Goal: Ask a question

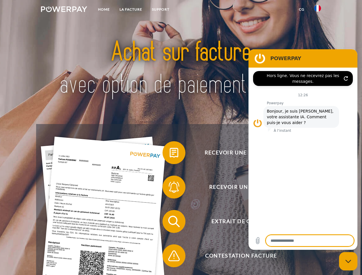
click at [64, 10] on img at bounding box center [64, 9] width 46 height 6
click at [318, 10] on img at bounding box center [317, 8] width 7 height 7
click at [302, 9] on link "CG" at bounding box center [301, 9] width 15 height 10
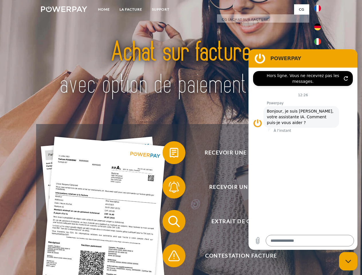
click at [170, 154] on span at bounding box center [165, 152] width 29 height 29
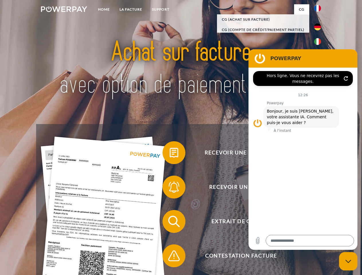
click at [170, 188] on span at bounding box center [165, 187] width 29 height 29
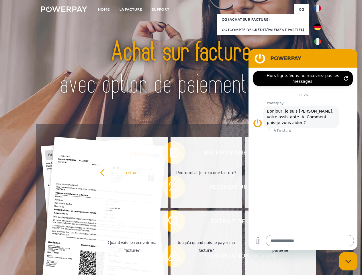
click at [171, 223] on link "Jusqu'à quand dois-je payer ma facture?" at bounding box center [206, 247] width 71 height 72
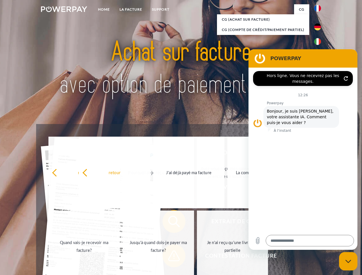
click at [170, 257] on span at bounding box center [165, 256] width 29 height 29
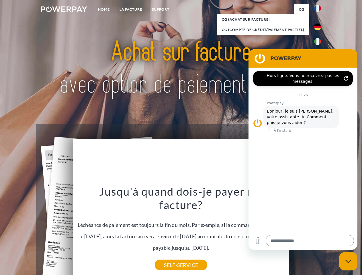
click at [348, 261] on icon "Fermer la fenêtre de messagerie" at bounding box center [348, 262] width 6 height 4
type textarea "*"
